Goal: Task Accomplishment & Management: Complete application form

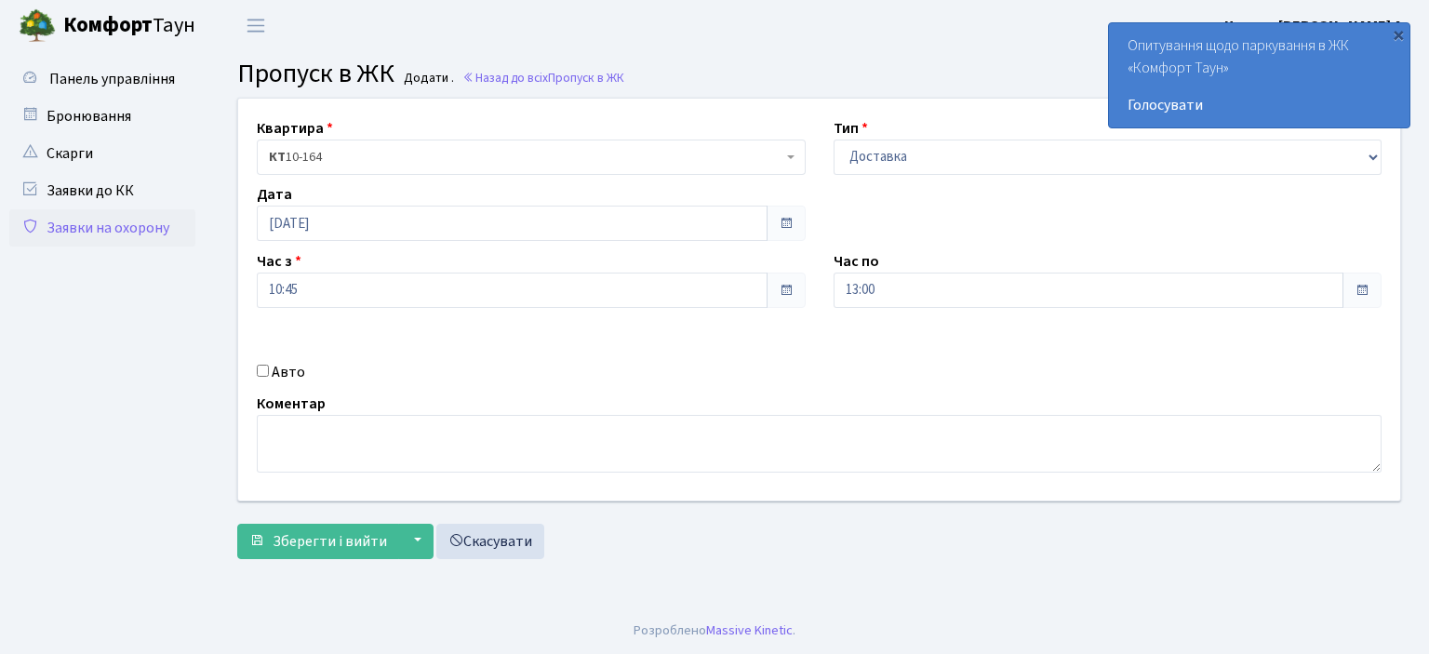
select select "1"
click at [875, 154] on select "- Доставка Таксі Гості Сервіс" at bounding box center [1108, 157] width 549 height 35
click at [834, 140] on select "- Доставка Таксі Гості Сервіс" at bounding box center [1108, 157] width 549 height 35
click at [882, 296] on input "13:00" at bounding box center [1089, 290] width 511 height 35
click at [881, 347] on icon at bounding box center [885, 354] width 50 height 50
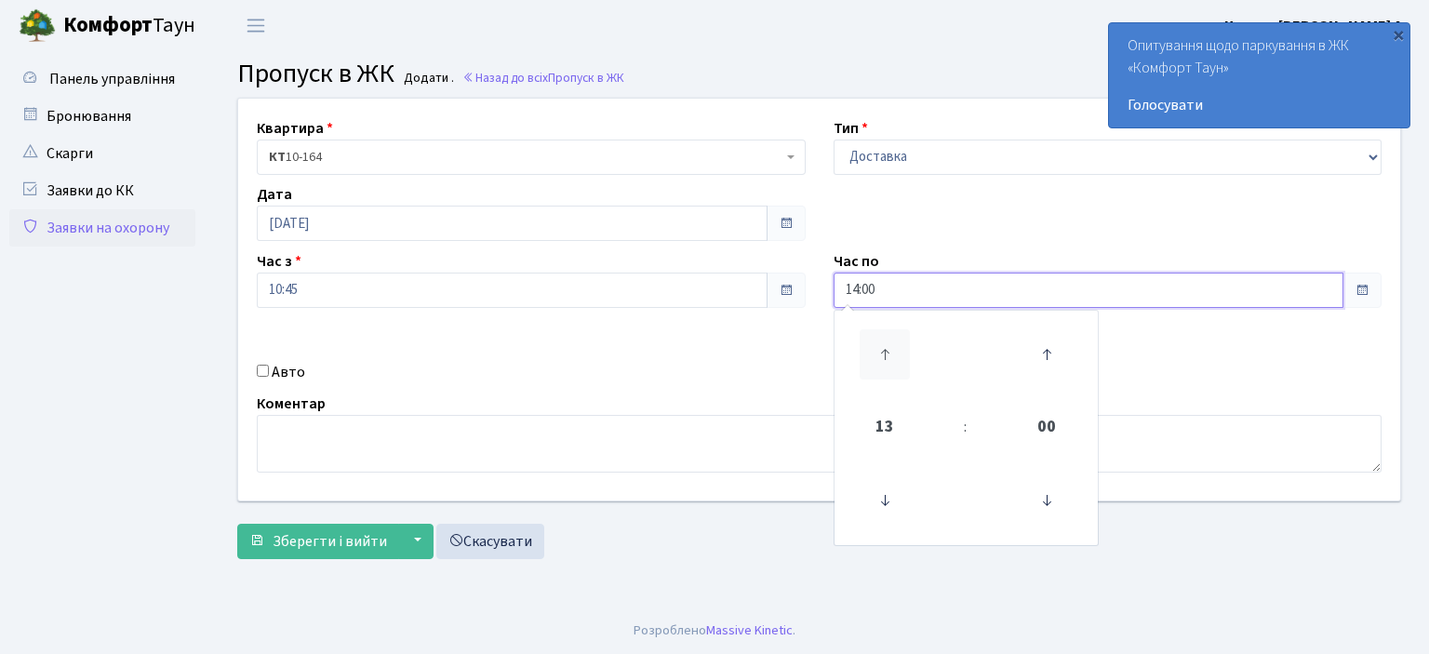
click at [881, 347] on icon at bounding box center [885, 354] width 50 height 50
type input "16:00"
click at [262, 369] on input "Авто" at bounding box center [263, 371] width 12 height 12
checkbox input "true"
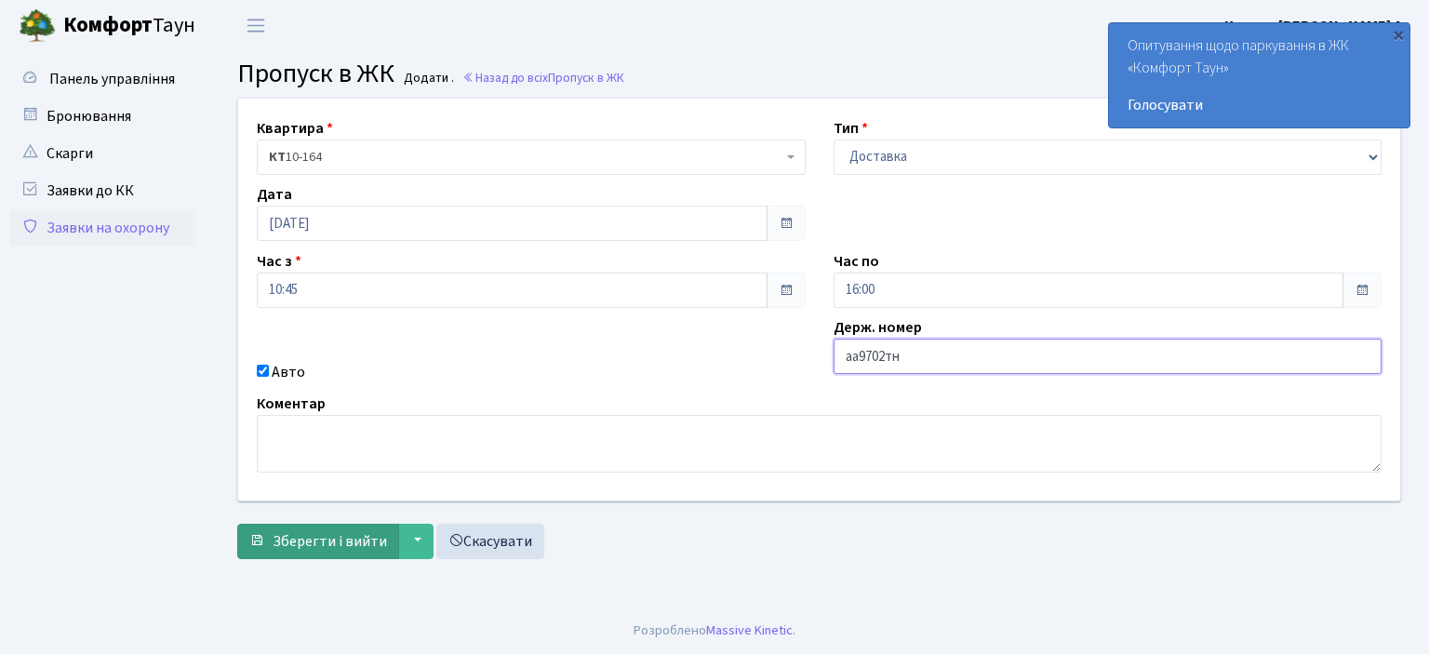
type input "аа9702тн"
click at [335, 539] on span "Зберегти і вийти" at bounding box center [330, 541] width 114 height 20
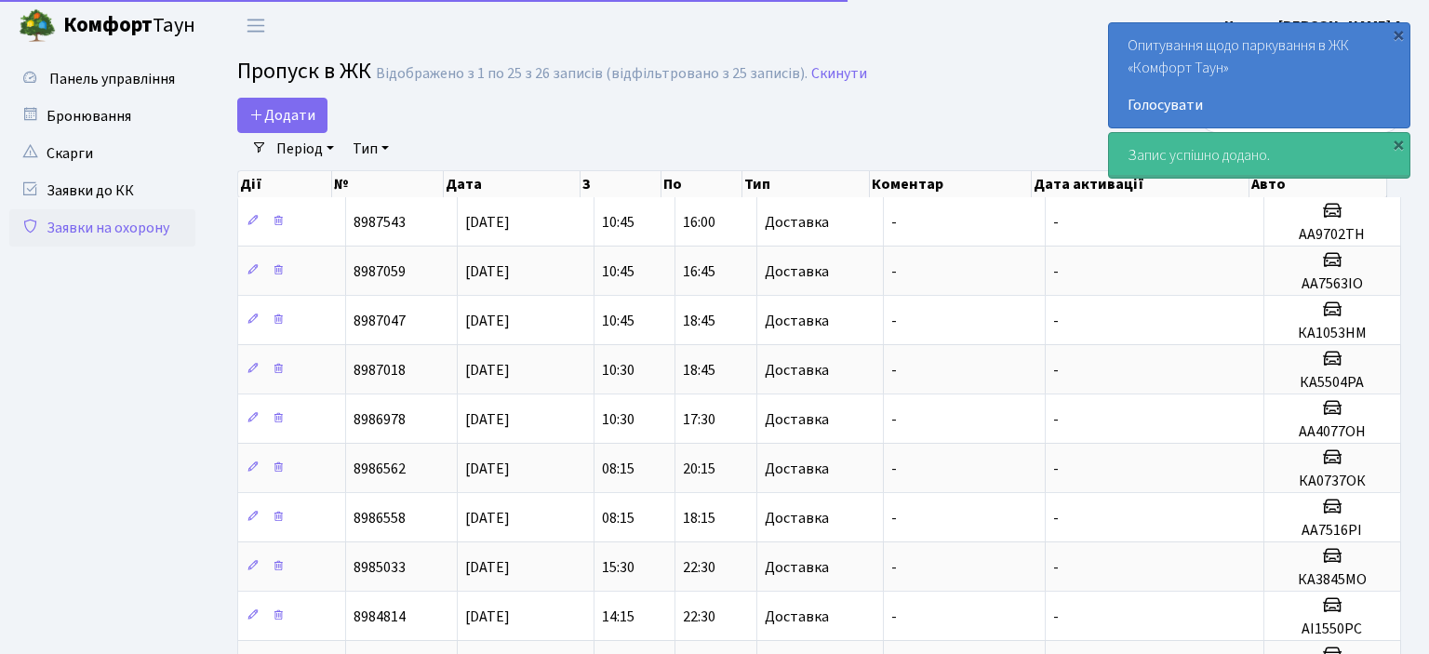
select select "25"
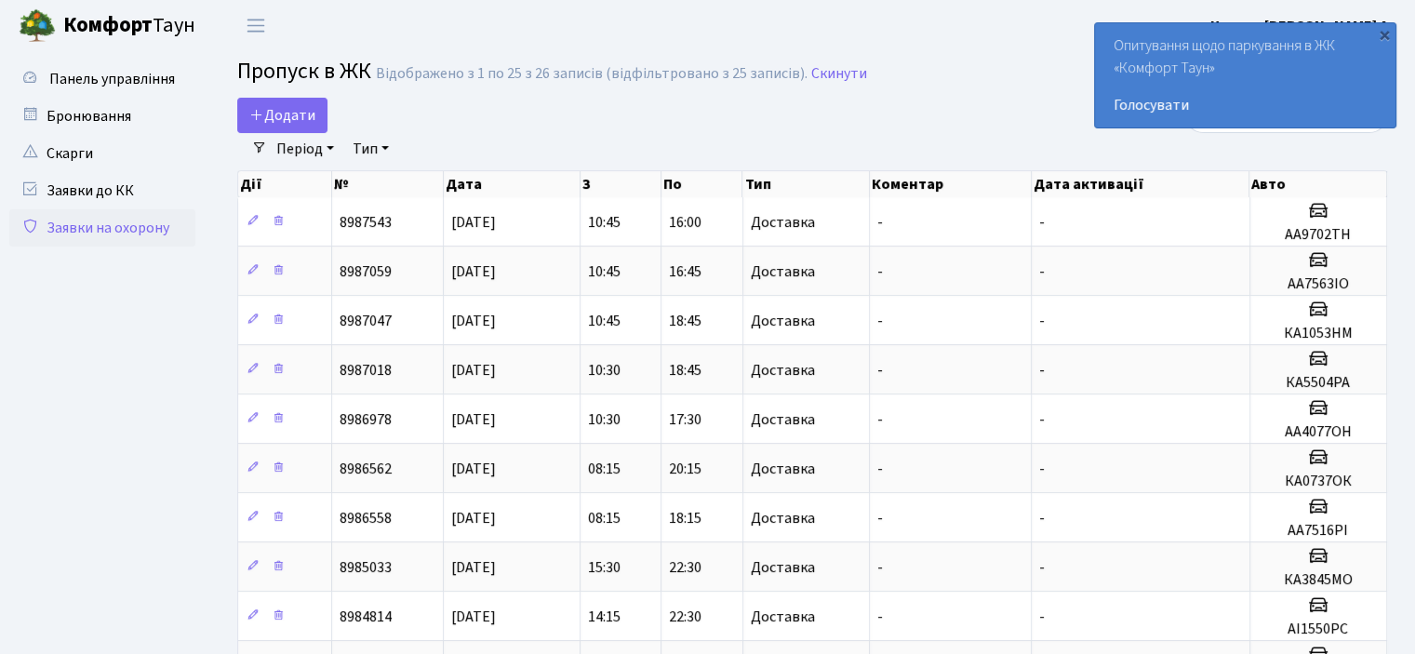
drag, startPoint x: 903, startPoint y: 442, endPoint x: 158, endPoint y: 232, distance: 773.5
click at [158, 232] on link "Заявки на охорону" at bounding box center [102, 227] width 186 height 37
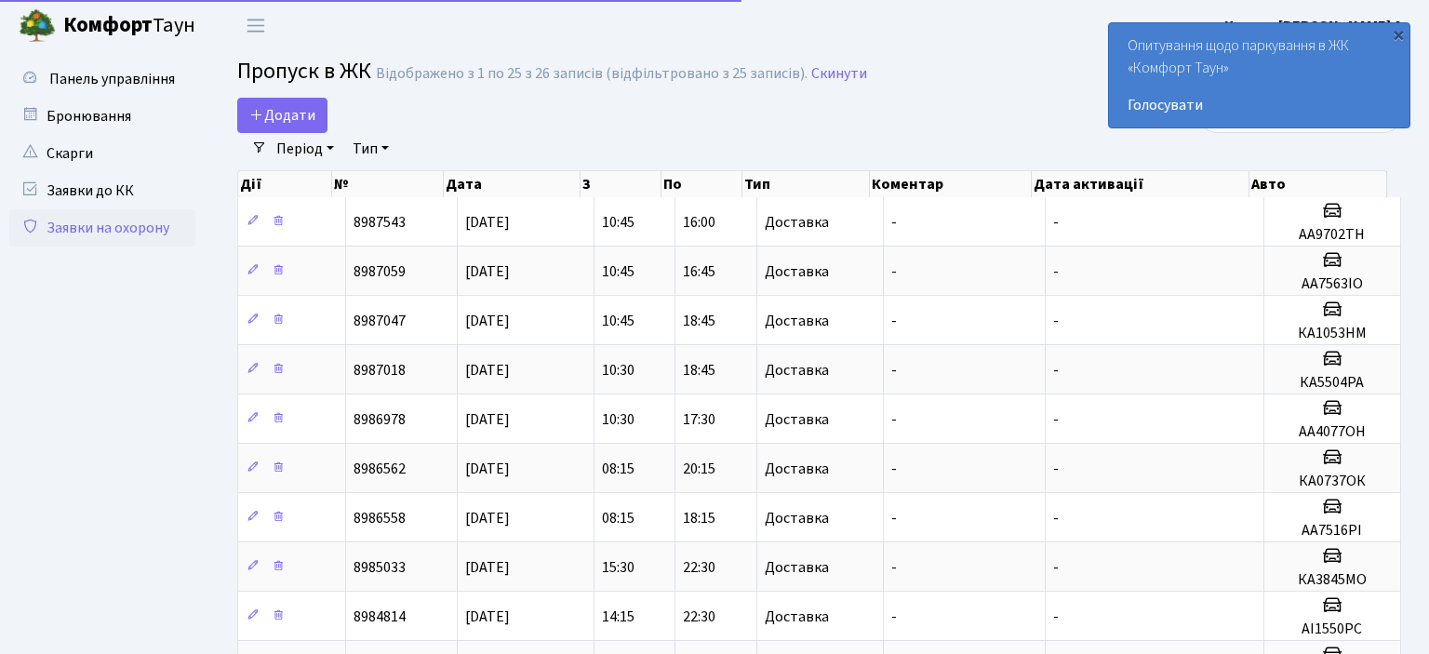
select select "25"
